Goal: Communication & Community: Ask a question

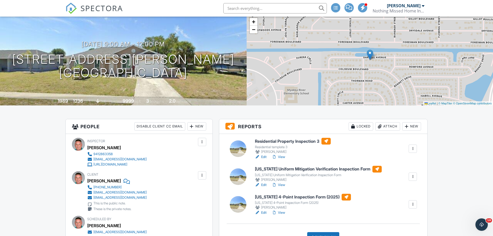
scroll to position [103, 0]
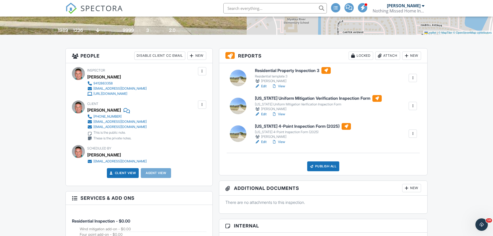
click at [281, 141] on link "View" at bounding box center [278, 141] width 13 height 5
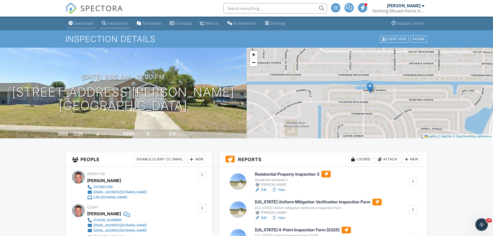
click at [79, 22] on div "Dashboard" at bounding box center [84, 23] width 20 height 4
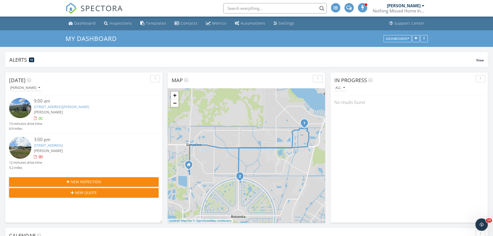
click at [61, 144] on link "[STREET_ADDRESS]" at bounding box center [48, 145] width 29 height 5
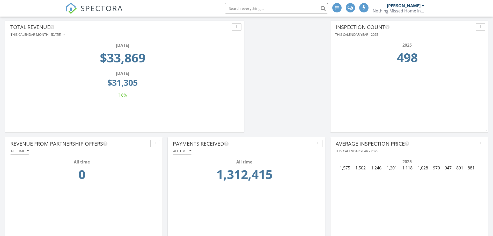
click at [482, 27] on div "button" at bounding box center [480, 27] width 5 height 4
click at [466, 38] on div "Edit" at bounding box center [472, 39] width 26 height 6
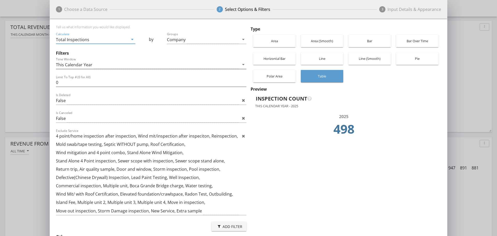
click at [71, 63] on div "This Calendar Year" at bounding box center [74, 64] width 36 height 5
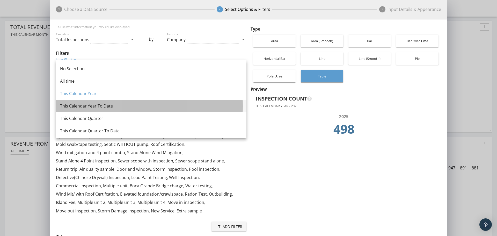
click at [80, 106] on div "This Calendar Year To Date" at bounding box center [151, 106] width 182 height 6
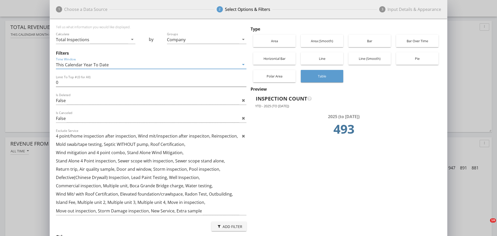
click at [95, 65] on div "This Calendar Year To Date" at bounding box center [82, 64] width 53 height 5
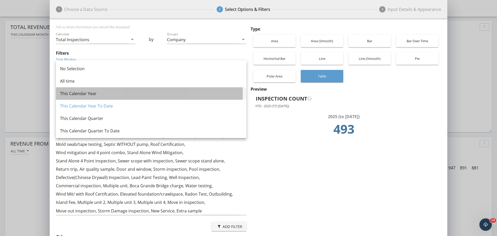
click at [76, 94] on div "This Calendar Year" at bounding box center [151, 93] width 182 height 6
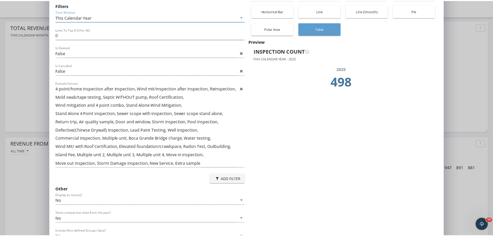
scroll to position [79, 0]
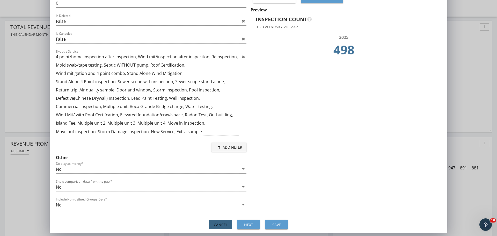
drag, startPoint x: 222, startPoint y: 225, endPoint x: 228, endPoint y: 223, distance: 5.7
click at [222, 224] on div "Cancel" at bounding box center [220, 224] width 14 height 5
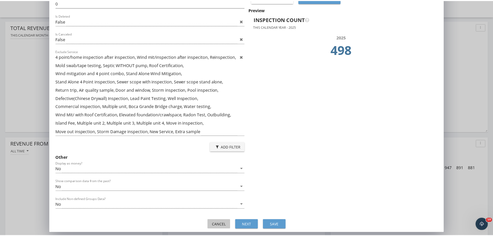
scroll to position [111, 157]
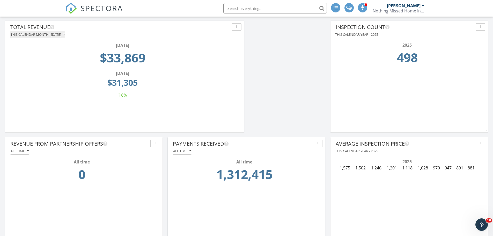
click at [65, 33] on icon "button" at bounding box center [64, 35] width 2 height 4
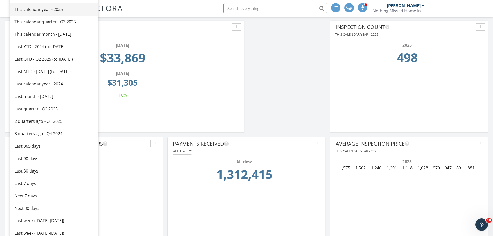
click at [37, 8] on div "This calendar year - 2025" at bounding box center [53, 9] width 79 height 6
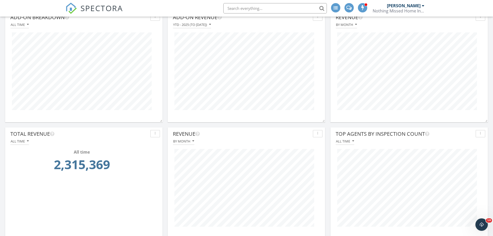
scroll to position [647, 0]
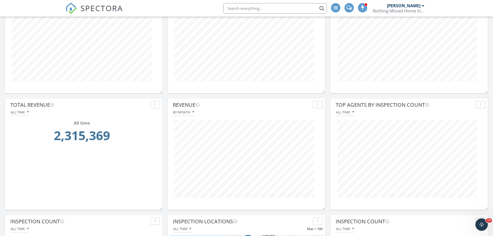
click at [317, 105] on div "button" at bounding box center [317, 105] width 5 height 4
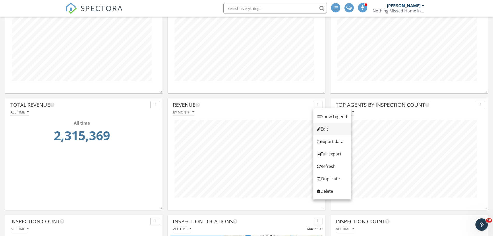
click at [325, 127] on div "Edit" at bounding box center [332, 129] width 30 height 6
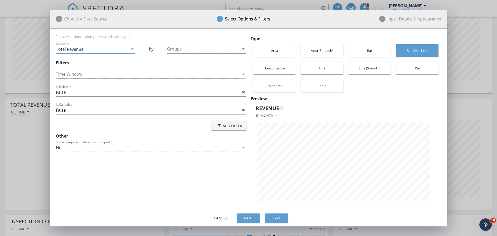
click at [132, 49] on icon "arrow_drop_down" at bounding box center [132, 49] width 6 height 6
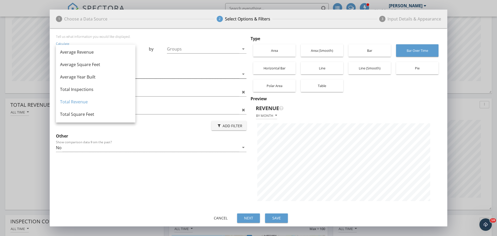
click at [172, 74] on div at bounding box center [147, 74] width 183 height 9
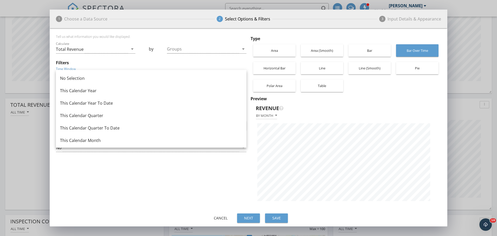
click at [153, 61] on div "Filters" at bounding box center [151, 63] width 190 height 6
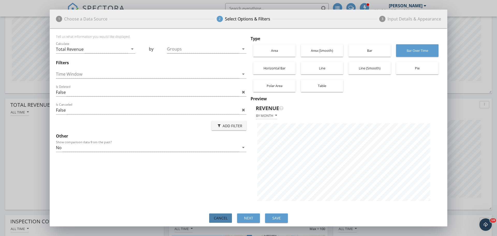
click at [218, 218] on div "Cancel" at bounding box center [220, 217] width 14 height 5
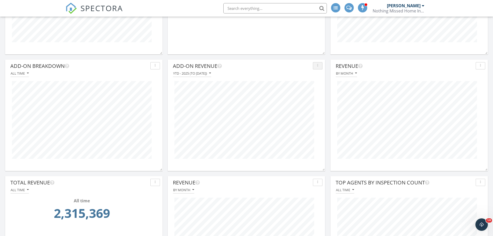
click at [317, 65] on div "button" at bounding box center [317, 66] width 5 height 4
click at [324, 77] on div "Edit" at bounding box center [330, 78] width 26 height 6
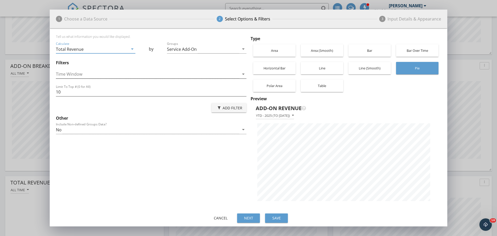
click at [84, 76] on div at bounding box center [147, 74] width 183 height 9
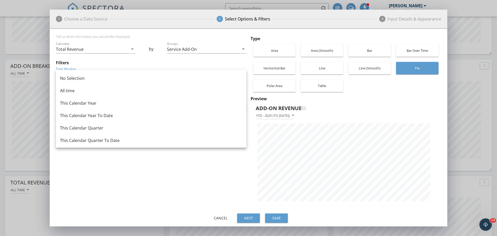
click at [71, 173] on div "Tell us what information you would like displayed. Calculate Total Revenue arro…" at bounding box center [152, 120] width 192 height 173
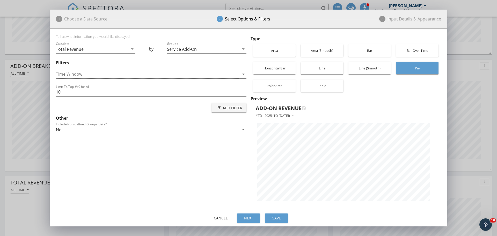
click at [79, 78] on div at bounding box center [147, 74] width 183 height 9
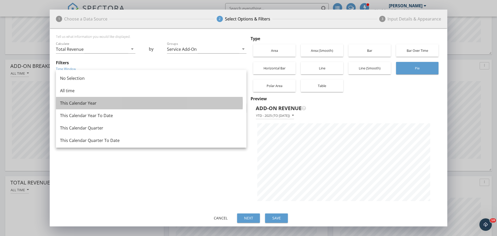
click at [81, 102] on div "This Calendar Year" at bounding box center [151, 103] width 182 height 6
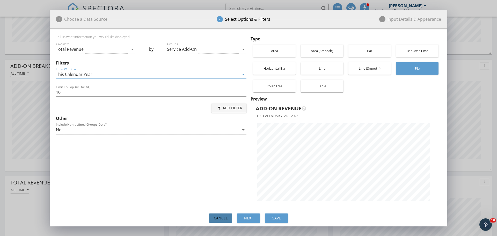
click at [221, 218] on div "Cancel" at bounding box center [220, 217] width 14 height 5
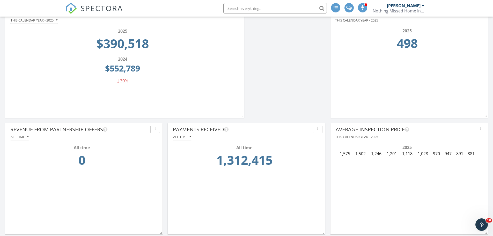
scroll to position [103, 0]
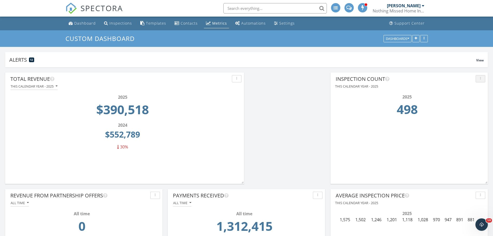
click at [482, 78] on div "button" at bounding box center [480, 79] width 5 height 4
click at [464, 91] on div "Edit" at bounding box center [472, 90] width 26 height 6
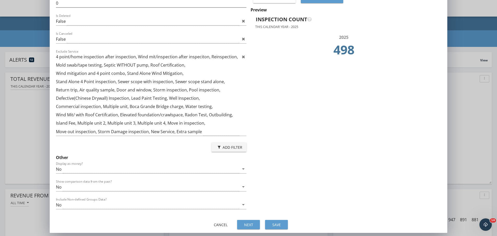
click at [232, 147] on div "Add Filter" at bounding box center [229, 146] width 27 height 5
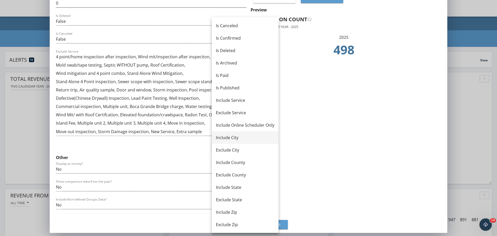
click at [224, 136] on div "Include City" at bounding box center [245, 137] width 58 height 6
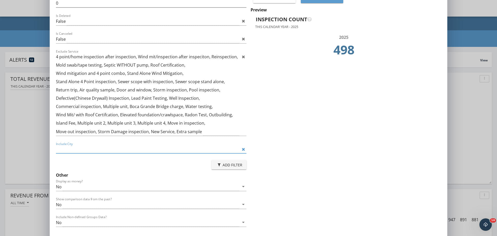
click at [93, 150] on input "Include City" at bounding box center [147, 149] width 183 height 8
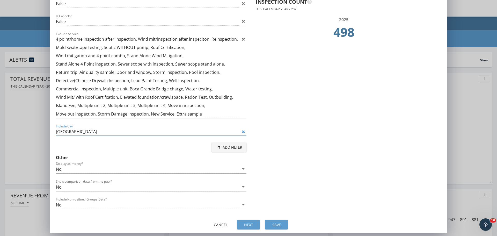
type input "ENGLEWOOD"
click at [252, 224] on div "Next" at bounding box center [248, 224] width 14 height 5
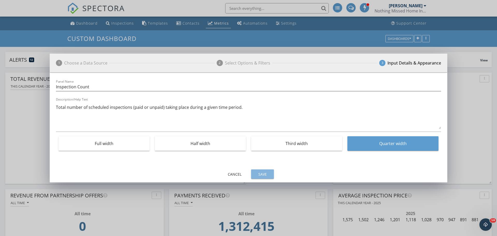
click at [258, 173] on div "Save" at bounding box center [262, 173] width 14 height 5
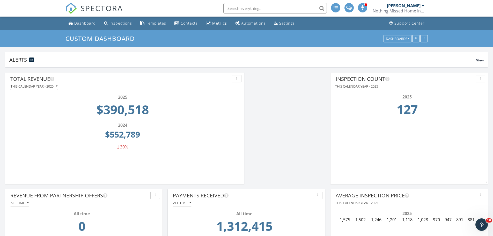
click at [483, 77] on button "button" at bounding box center [480, 78] width 10 height 7
click at [472, 91] on div "Edit" at bounding box center [472, 90] width 26 height 6
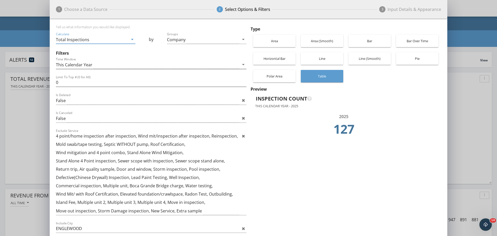
click at [109, 64] on div "This Calendar Year" at bounding box center [147, 64] width 183 height 9
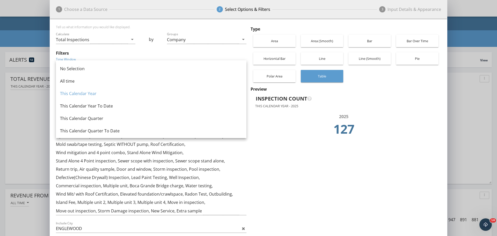
click at [273, 134] on td "127" at bounding box center [343, 131] width 173 height 22
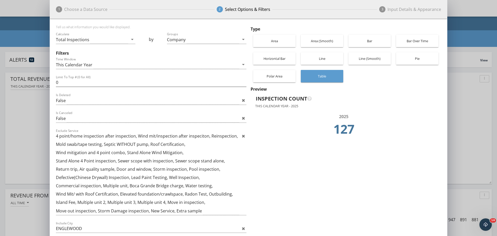
scroll to position [97, 0]
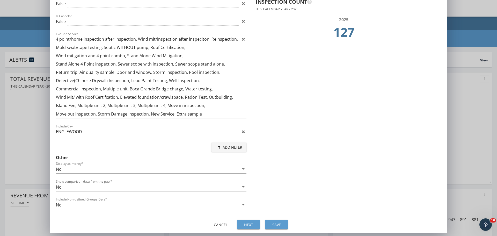
click at [244, 131] on icon at bounding box center [243, 131] width 3 height 4
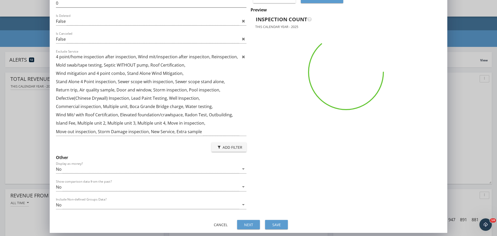
scroll to position [79, 0]
click at [228, 148] on div "Add Filter" at bounding box center [229, 146] width 27 height 5
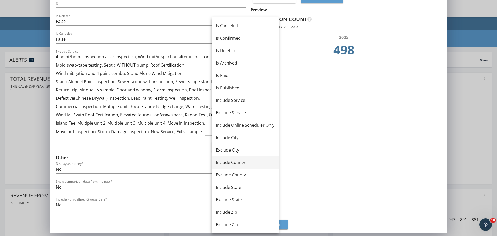
click at [232, 164] on div "Include County" at bounding box center [245, 162] width 58 height 6
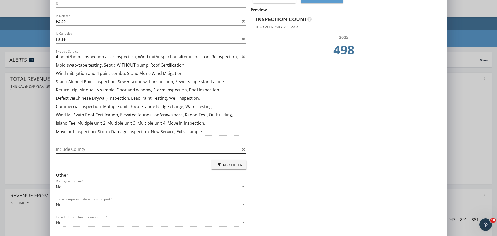
click at [84, 148] on input "Include County" at bounding box center [147, 149] width 183 height 8
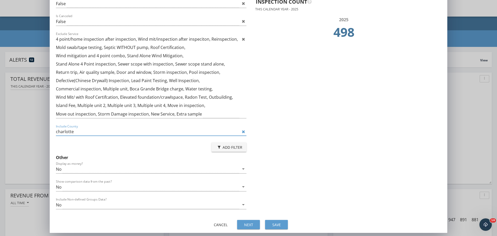
type input "CHARLOTTE"
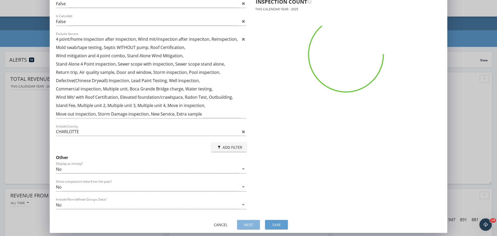
click at [248, 225] on div "Next" at bounding box center [248, 224] width 14 height 5
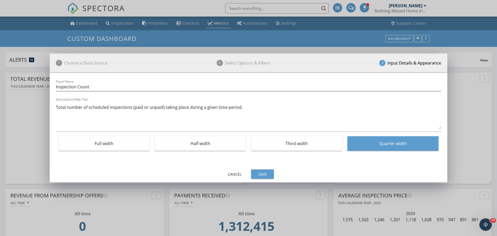
click at [267, 173] on div "Save" at bounding box center [262, 173] width 14 height 5
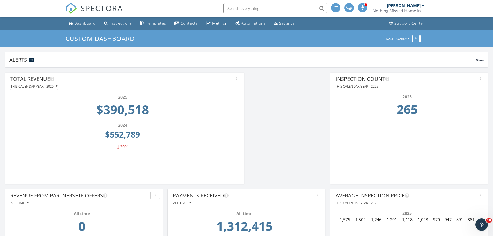
click at [478, 79] on div "button" at bounding box center [480, 79] width 5 height 4
click at [465, 90] on div "Edit" at bounding box center [472, 90] width 26 height 6
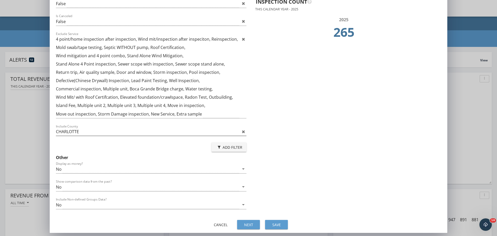
click at [244, 131] on icon at bounding box center [243, 131] width 3 height 4
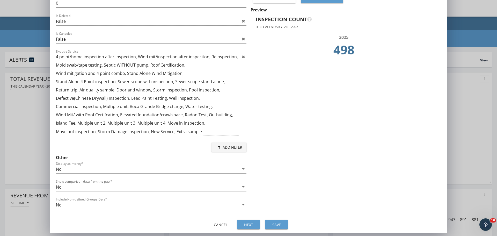
click at [231, 147] on div "Add Filter" at bounding box center [229, 146] width 27 height 5
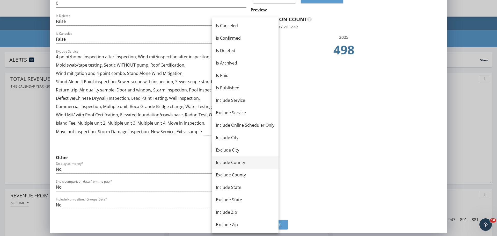
click at [227, 161] on div "Include County" at bounding box center [245, 162] width 58 height 6
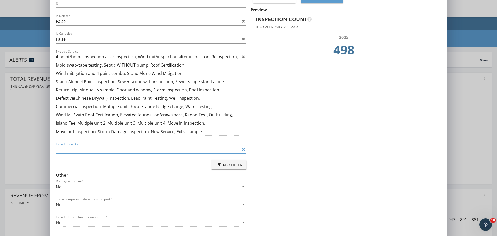
click at [115, 149] on input "Include County" at bounding box center [147, 149] width 183 height 8
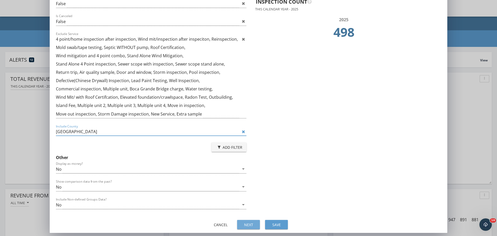
type input "SARASOTA"
click at [243, 223] on div "Next" at bounding box center [248, 224] width 14 height 5
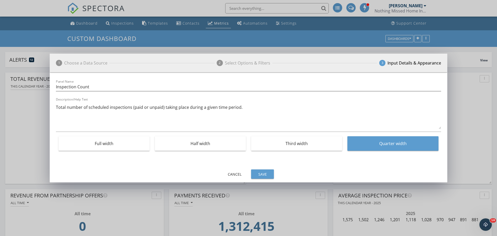
click at [257, 171] on div "Save" at bounding box center [262, 173] width 14 height 5
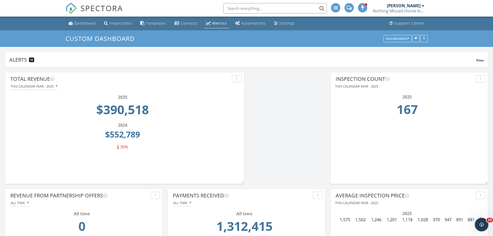
click at [477, 225] on div "Open Intercom Messenger" at bounding box center [480, 223] width 17 height 17
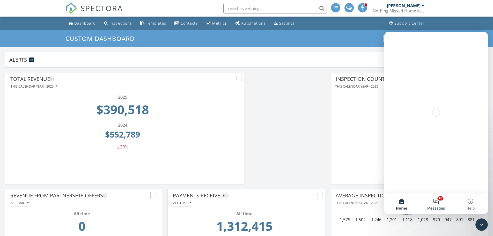
click at [435, 202] on button "10 Messages" at bounding box center [436, 203] width 34 height 21
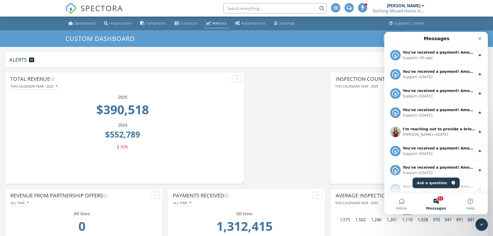
click at [428, 182] on button "Ask a question" at bounding box center [436, 182] width 47 height 10
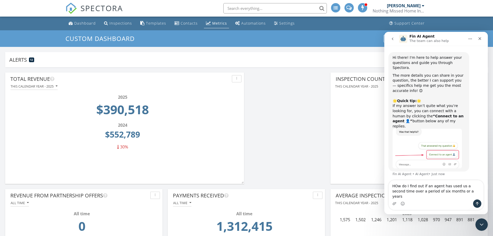
type textarea "HOw do I find out if an agent has used us a second time over a period of six mo…"
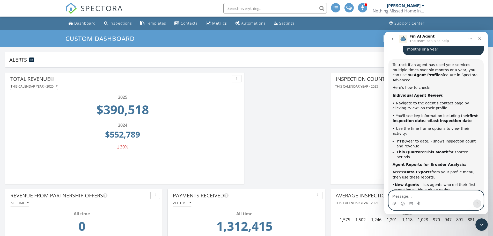
scroll to position [143, 0]
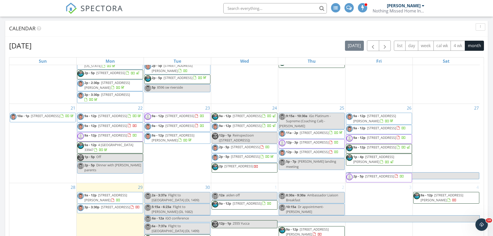
scroll to position [265, 0]
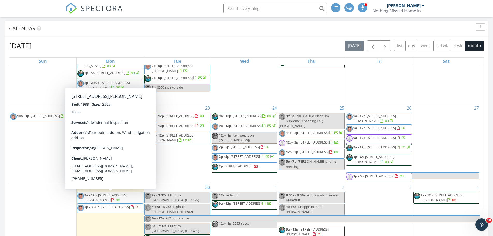
click at [114, 196] on span "13367 Darnell Ave, Port Charlotte 33947" at bounding box center [105, 197] width 43 height 10
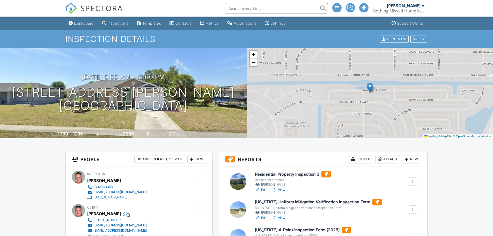
scroll to position [78, 0]
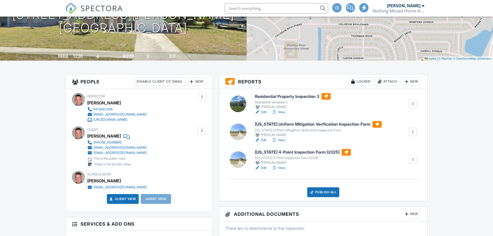
click at [285, 139] on link "View" at bounding box center [278, 139] width 13 height 5
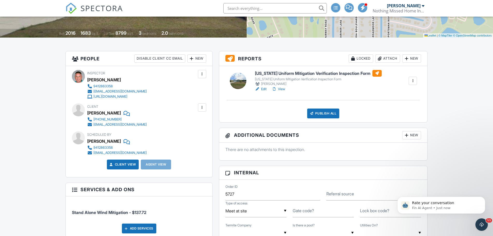
scroll to position [129, 0]
